Goal: Task Accomplishment & Management: Use online tool/utility

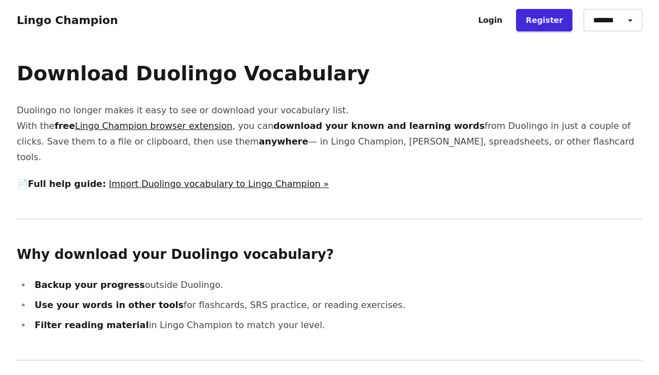
click at [107, 130] on link "Lingo Champion browser extension" at bounding box center [154, 126] width 158 height 11
click at [236, 179] on link "Import Duolingo vocabulary to Lingo Champion »" at bounding box center [219, 184] width 220 height 11
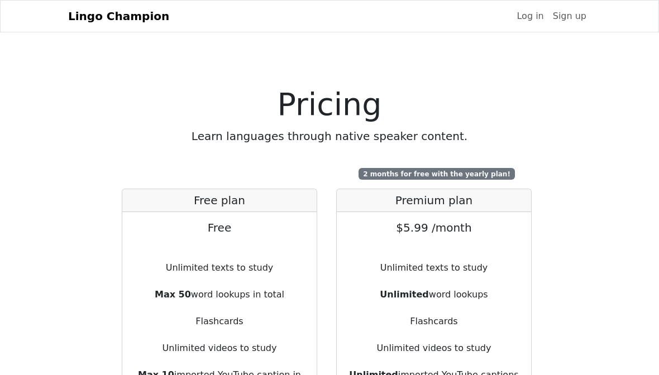
click at [537, 15] on link "Log in" at bounding box center [530, 16] width 36 height 22
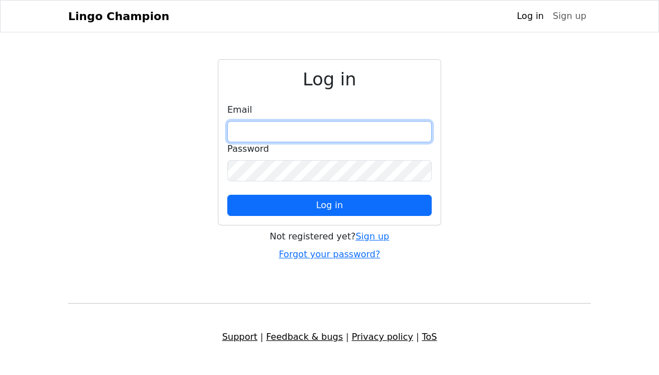
type input "**********"
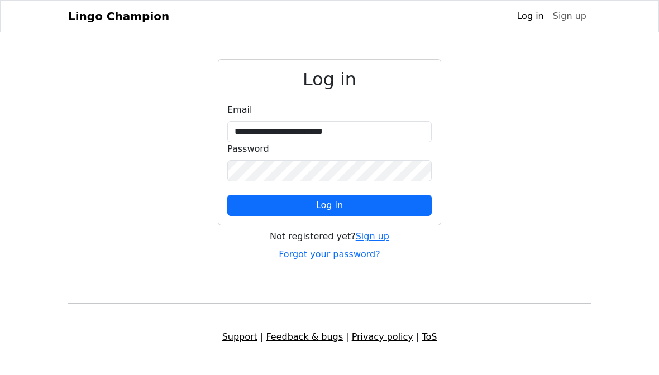
click at [355, 208] on button "Log in" at bounding box center [329, 205] width 204 height 21
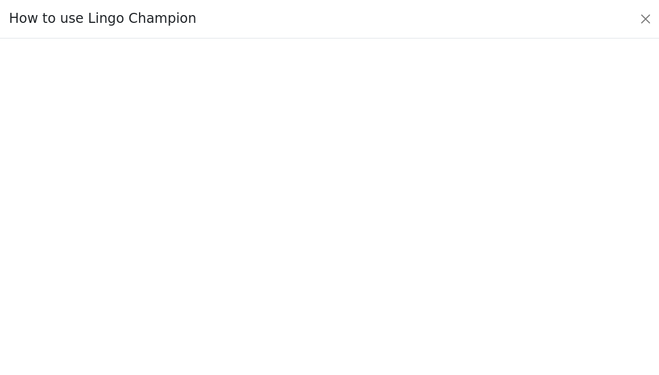
click at [644, 22] on button "Close" at bounding box center [646, 19] width 18 height 18
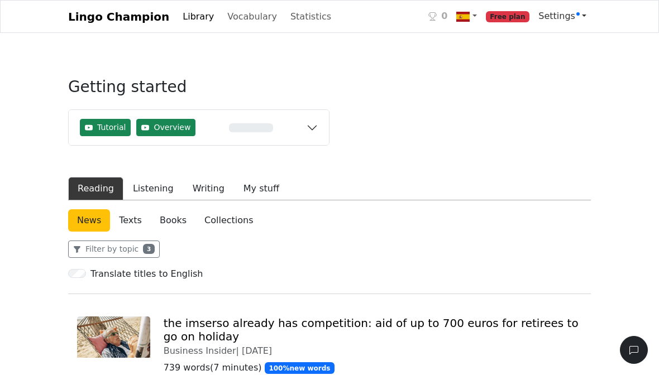
click at [571, 16] on span "Settings" at bounding box center [559, 16] width 41 height 11
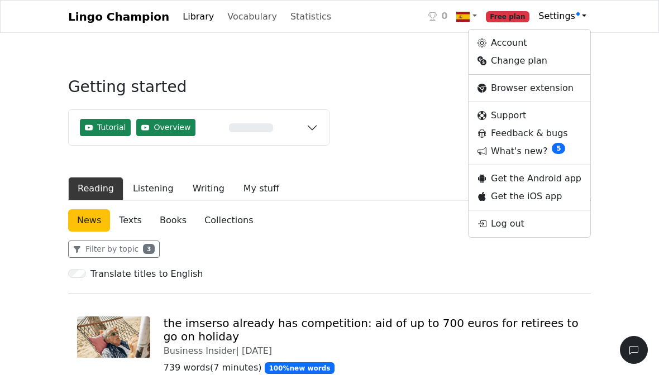
click at [550, 151] on link "What's new? 5" at bounding box center [530, 151] width 122 height 18
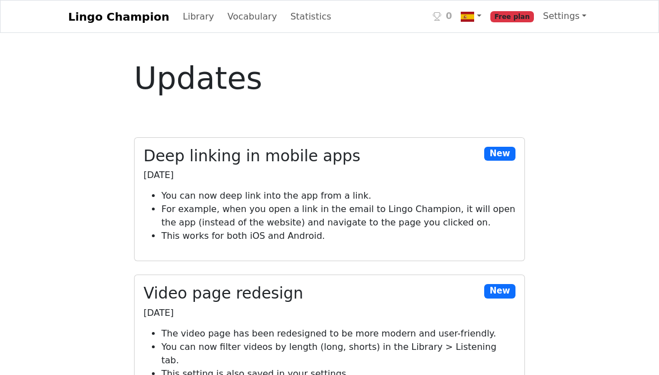
click at [240, 21] on link "Vocabulary" at bounding box center [252, 17] width 59 height 22
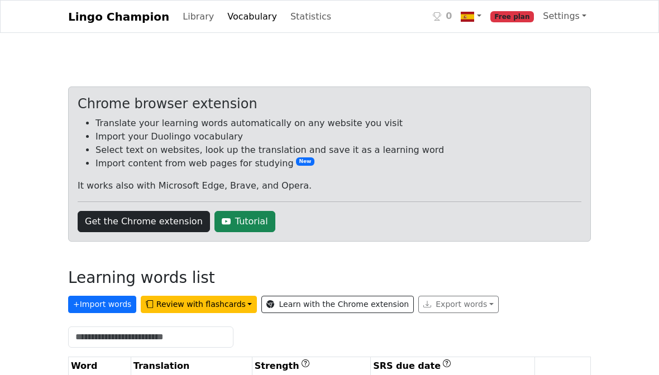
click at [106, 226] on link "Get the Chrome extension" at bounding box center [144, 221] width 132 height 21
click at [104, 220] on link "Get the Chrome extension" at bounding box center [144, 221] width 132 height 21
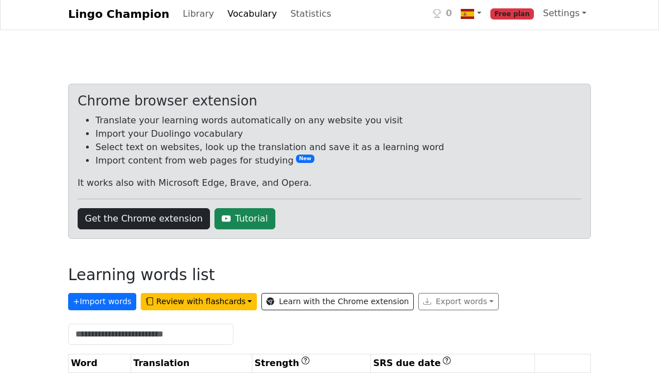
scroll to position [18, 0]
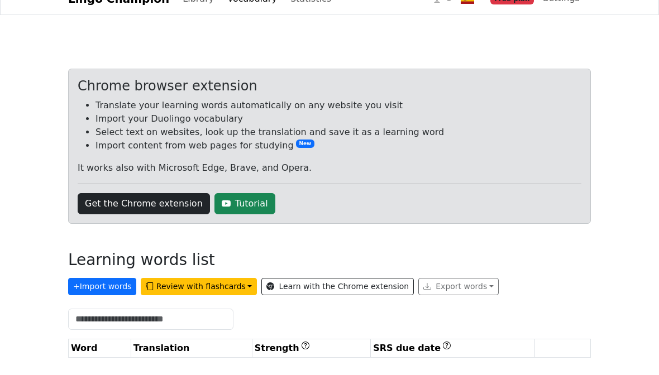
click at [98, 291] on button "+ Import words" at bounding box center [102, 286] width 68 height 17
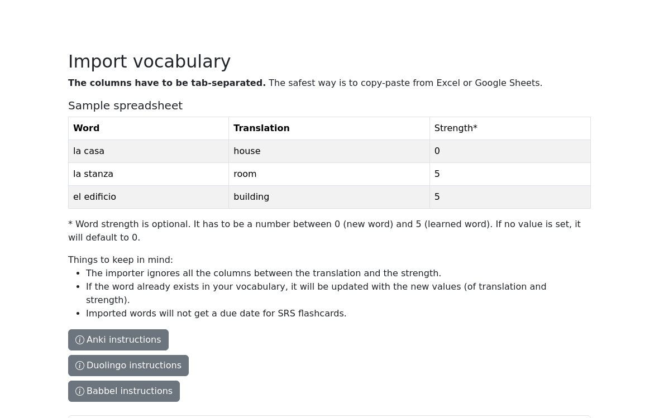
scroll to position [36, 0]
click at [98, 355] on button "Duolingo instructions" at bounding box center [128, 365] width 121 height 21
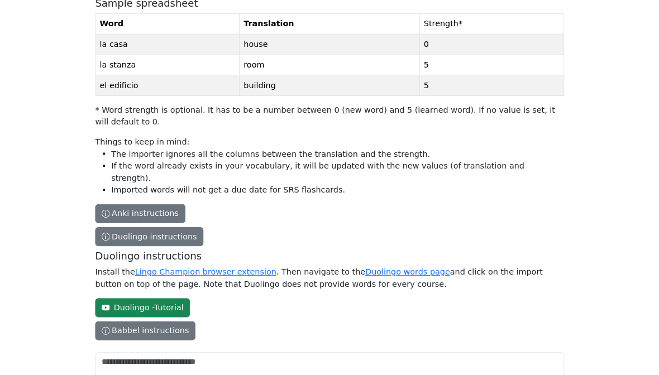
scroll to position [138, 0]
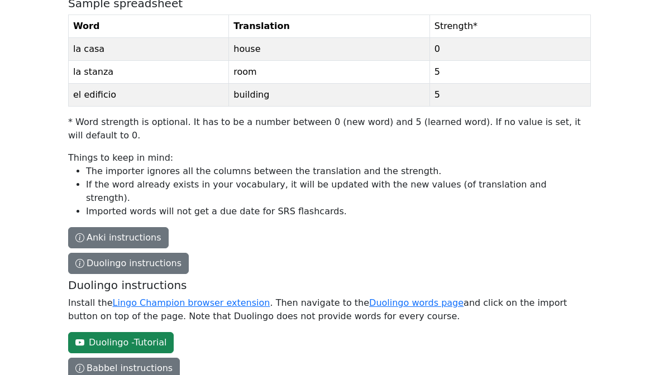
click at [413, 282] on div "Duolingo instructions Install the Lingo Champion browser extension . Then navig…" at bounding box center [327, 316] width 518 height 75
